Goal: Information Seeking & Learning: Check status

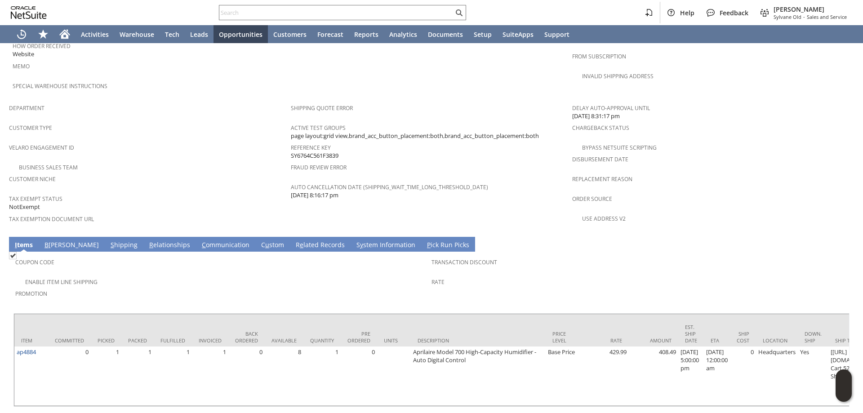
scroll to position [543, 0]
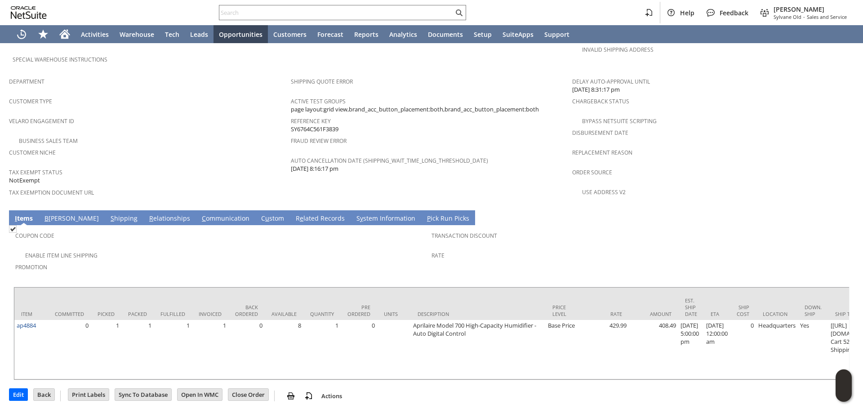
click at [277, 249] on div "Enable Item Line Shipping" at bounding box center [223, 254] width 416 height 11
click at [343, 261] on span "Promotion" at bounding box center [221, 266] width 412 height 10
click at [267, 261] on span "Promotion" at bounding box center [221, 266] width 412 height 10
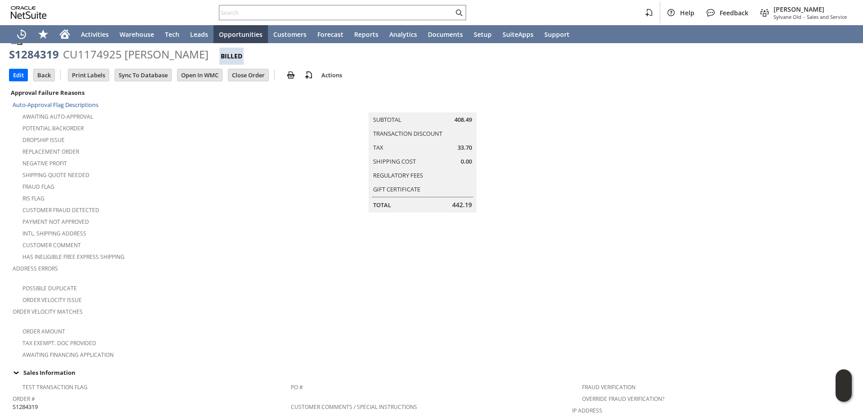
scroll to position [0, 0]
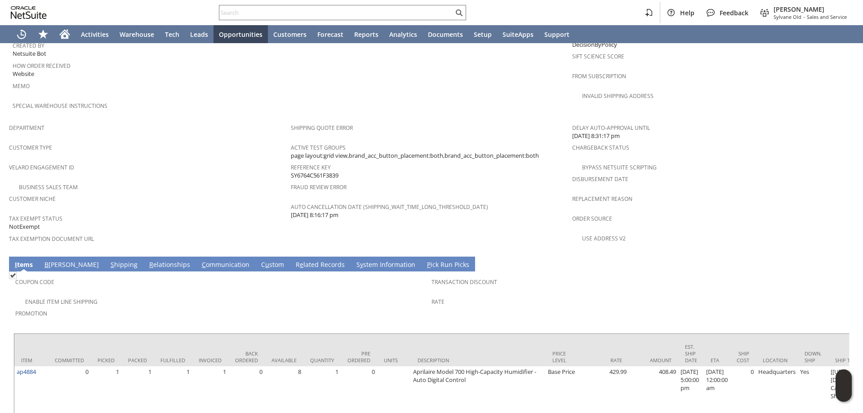
click at [200, 260] on link "C ommunication" at bounding box center [226, 265] width 52 height 10
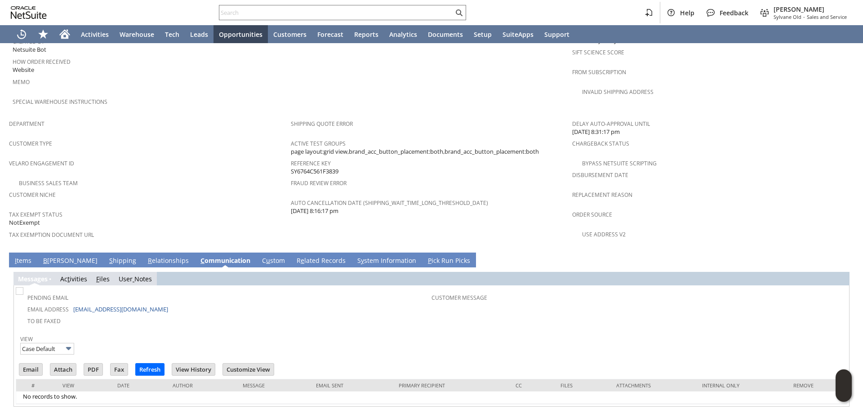
scroll to position [504, 0]
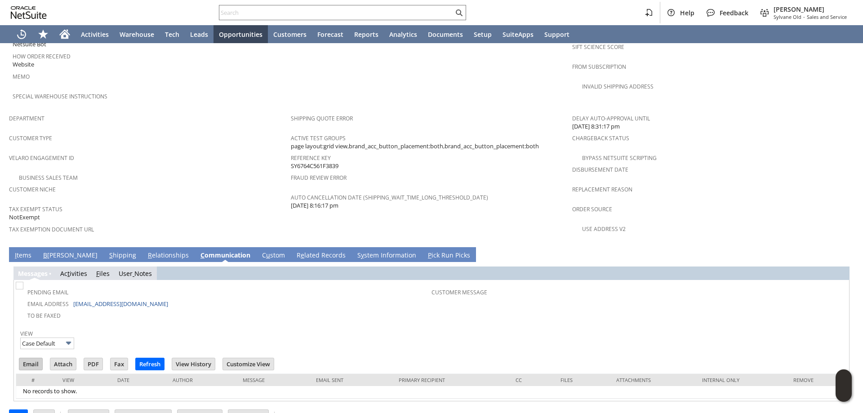
click at [31, 358] on input "Email" at bounding box center [30, 364] width 23 height 12
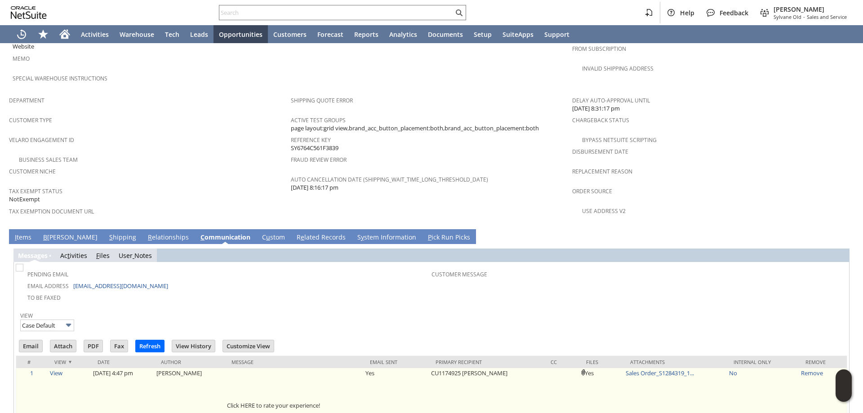
scroll to position [575, 0]
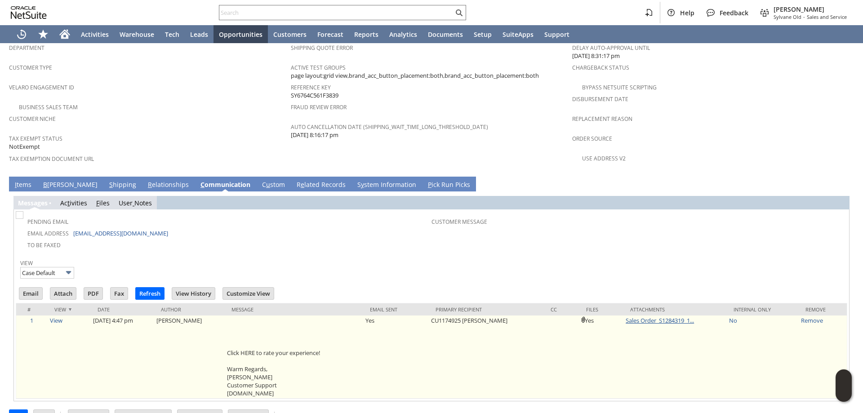
click at [654, 317] on link "Sales Order_S1284319_1..." at bounding box center [660, 321] width 68 height 8
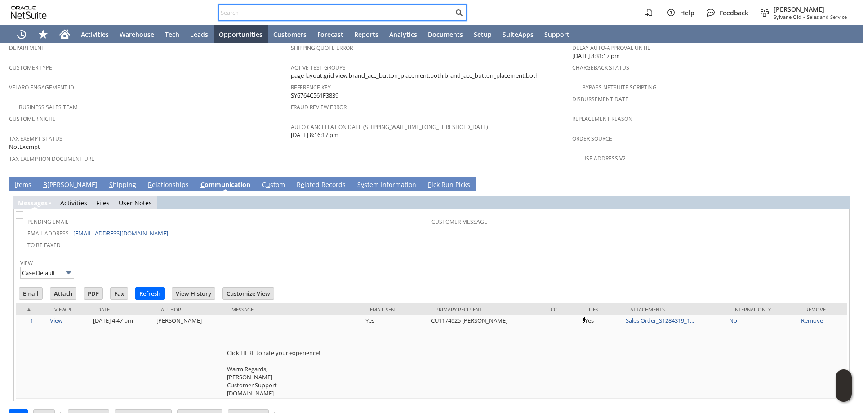
click at [294, 12] on input "text" at bounding box center [336, 12] width 234 height 11
paste input "2316836914"
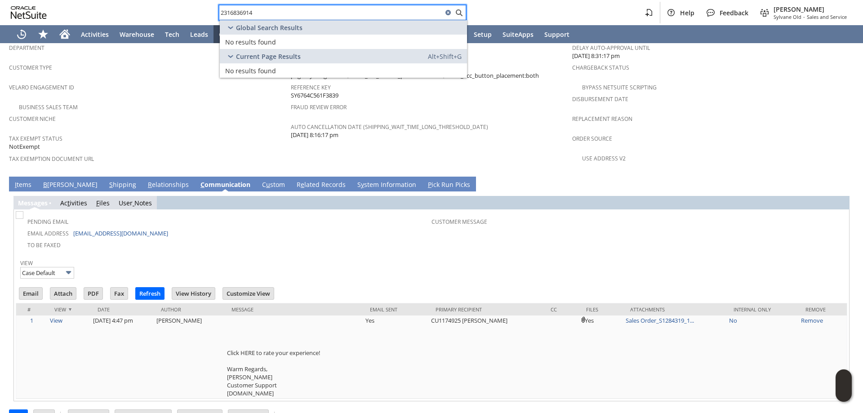
type input "2316836914"
